Goal: Task Accomplishment & Management: Use online tool/utility

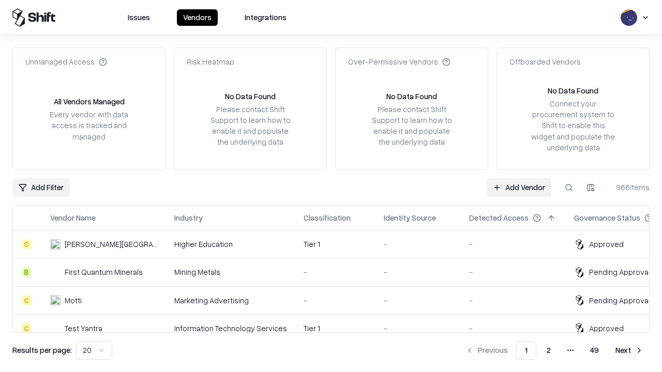
click at [519, 187] on link "Add Vendor" at bounding box center [519, 187] width 65 height 19
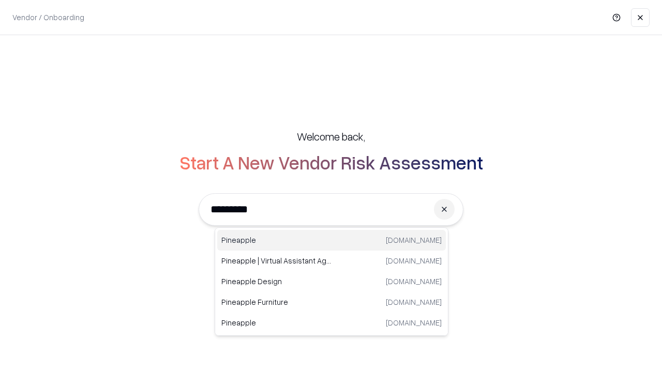
click at [332, 241] on div "Pineapple pineappleenergy.com" at bounding box center [331, 240] width 229 height 21
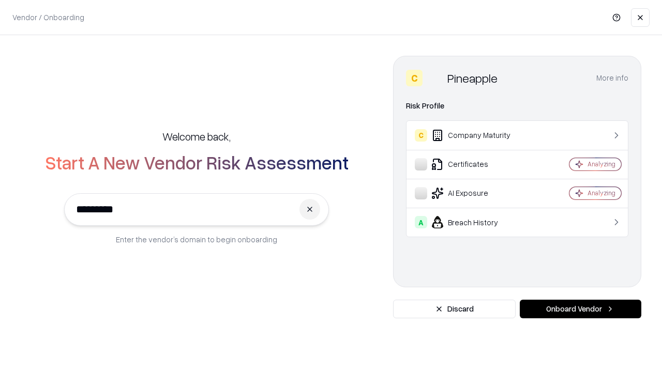
type input "*********"
click at [580, 309] on button "Onboard Vendor" at bounding box center [581, 309] width 122 height 19
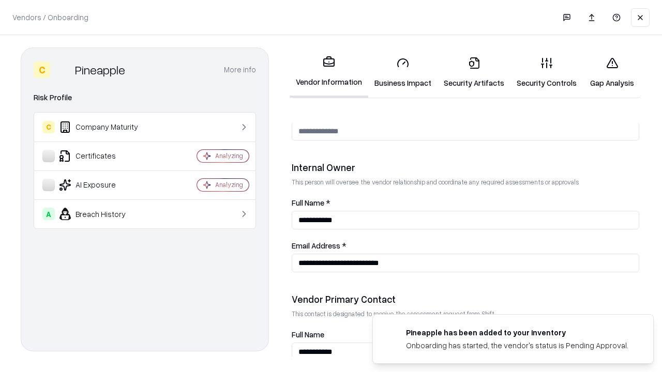
scroll to position [536, 0]
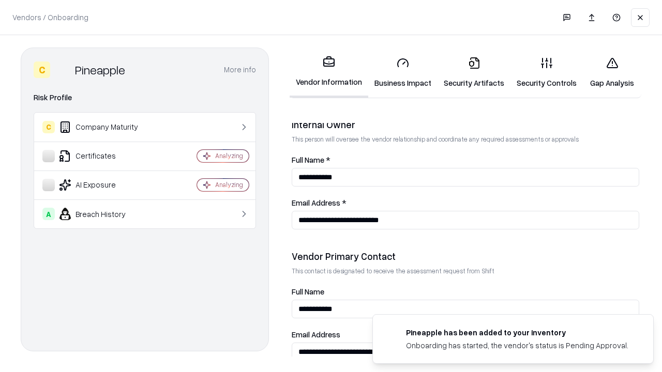
click at [474, 72] on link "Security Artifacts" at bounding box center [474, 73] width 73 height 48
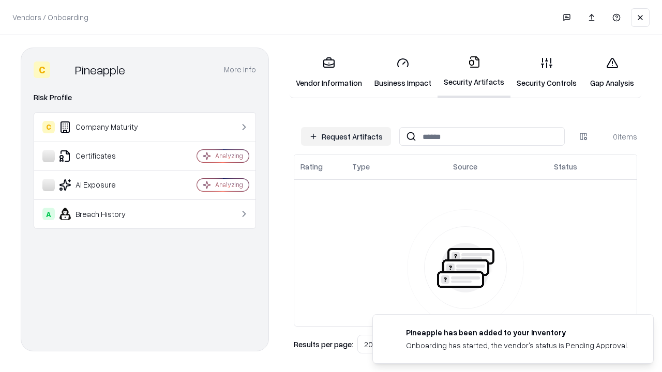
click at [346, 137] on button "Request Artifacts" at bounding box center [346, 136] width 90 height 19
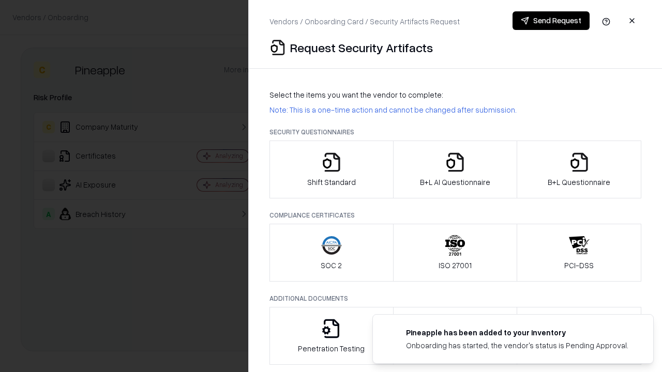
click at [579, 170] on icon "button" at bounding box center [579, 162] width 21 height 21
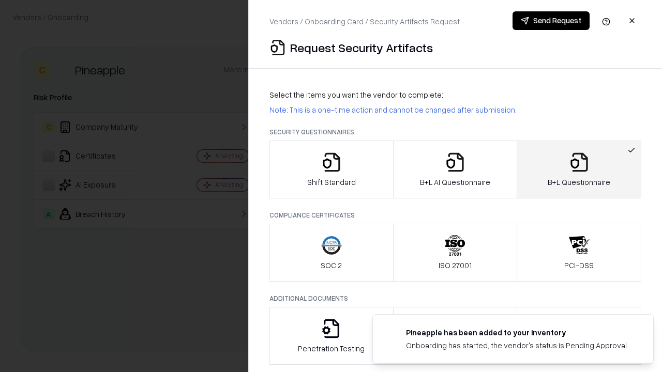
click at [455, 170] on icon "button" at bounding box center [455, 162] width 21 height 21
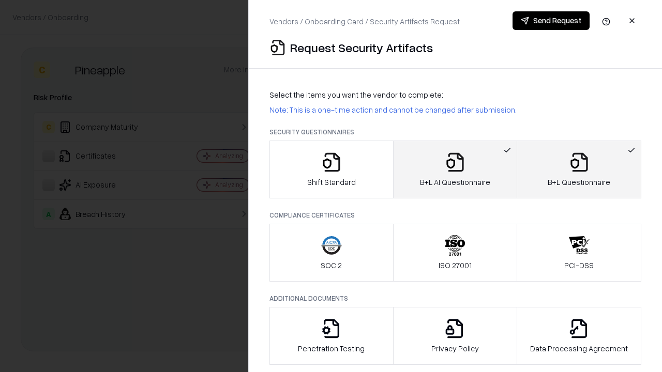
click at [551, 21] on button "Send Request" at bounding box center [551, 20] width 77 height 19
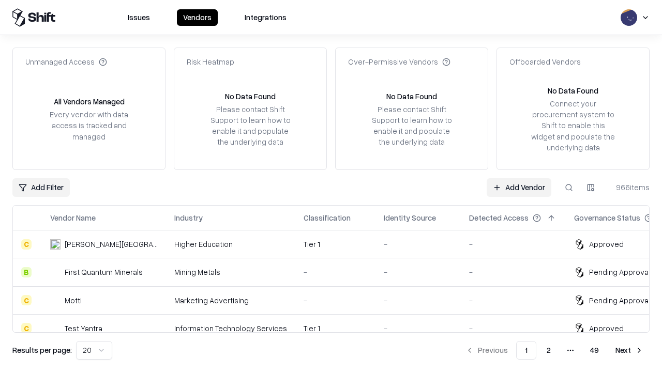
click at [569, 187] on button at bounding box center [569, 187] width 19 height 19
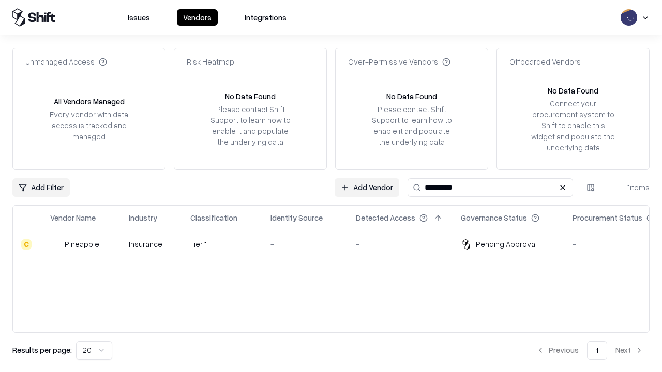
type input "*********"
click at [337, 244] on div "-" at bounding box center [305, 244] width 69 height 11
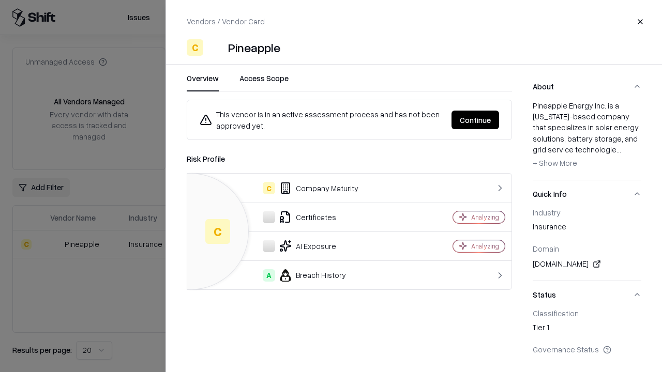
click at [475, 120] on button "Continue" at bounding box center [476, 120] width 48 height 19
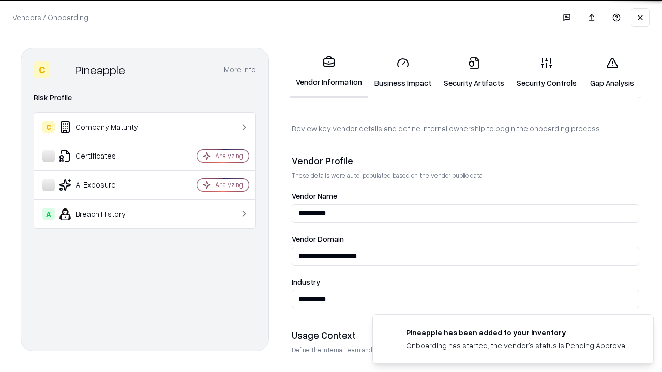
click at [474, 72] on link "Security Artifacts" at bounding box center [474, 73] width 73 height 48
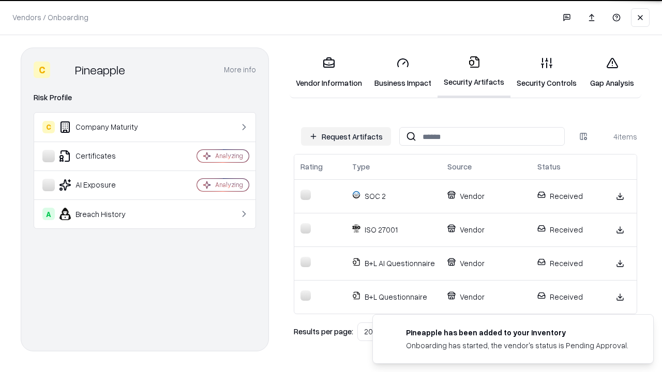
click at [612, 72] on link "Gap Analysis" at bounding box center [612, 73] width 58 height 48
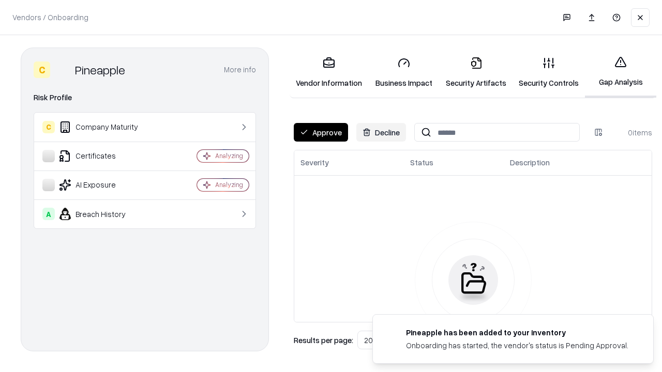
click at [321, 132] on button "Approve" at bounding box center [321, 132] width 54 height 19
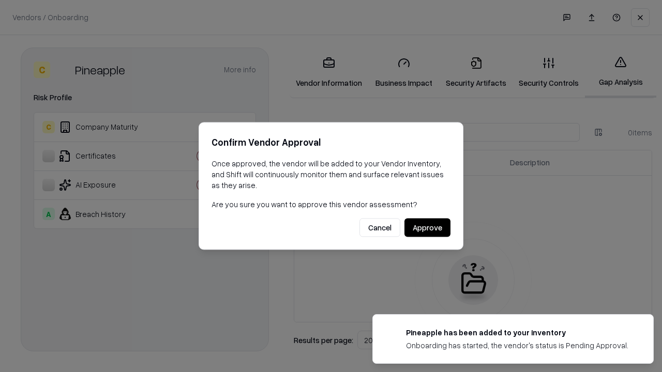
click at [427, 228] on button "Approve" at bounding box center [428, 228] width 46 height 19
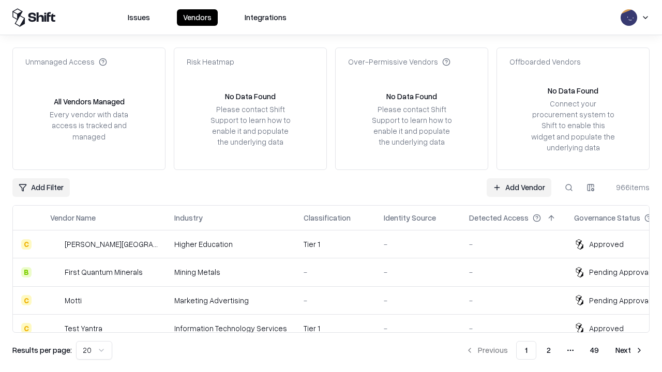
type input "*********"
click at [519, 187] on link "Add Vendor" at bounding box center [519, 187] width 65 height 19
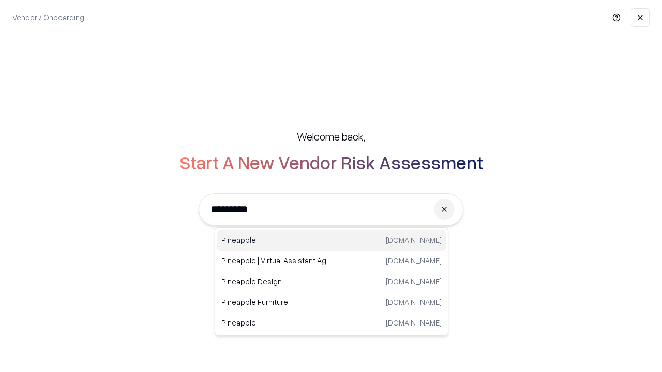
click at [332, 241] on div "Pineapple [DOMAIN_NAME]" at bounding box center [331, 240] width 229 height 21
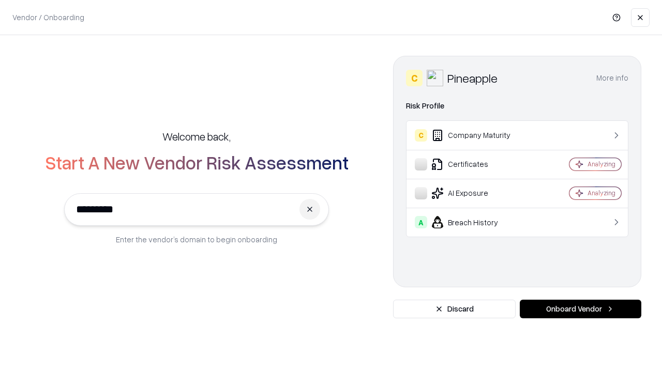
type input "*********"
click at [580, 309] on button "Onboard Vendor" at bounding box center [581, 309] width 122 height 19
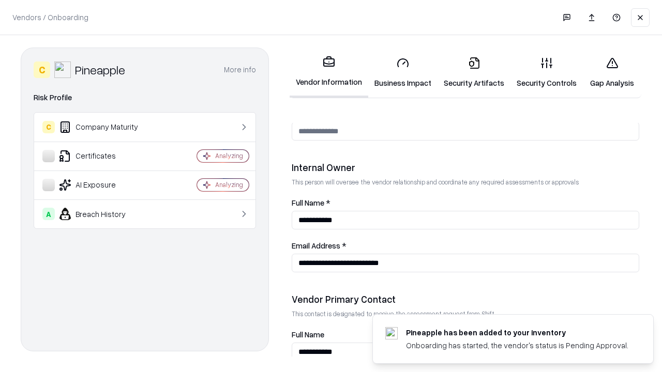
scroll to position [536, 0]
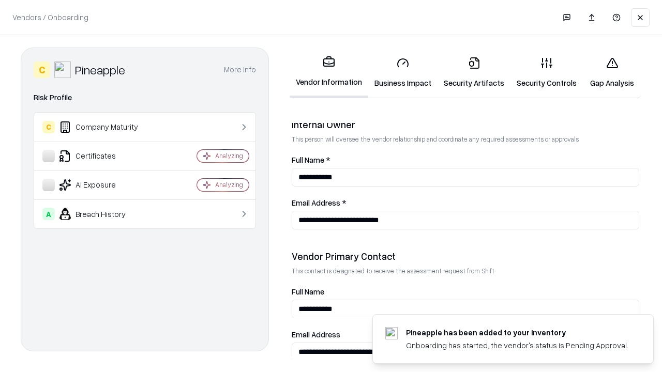
click at [612, 72] on link "Gap Analysis" at bounding box center [612, 73] width 58 height 48
